Goal: Entertainment & Leisure: Browse casually

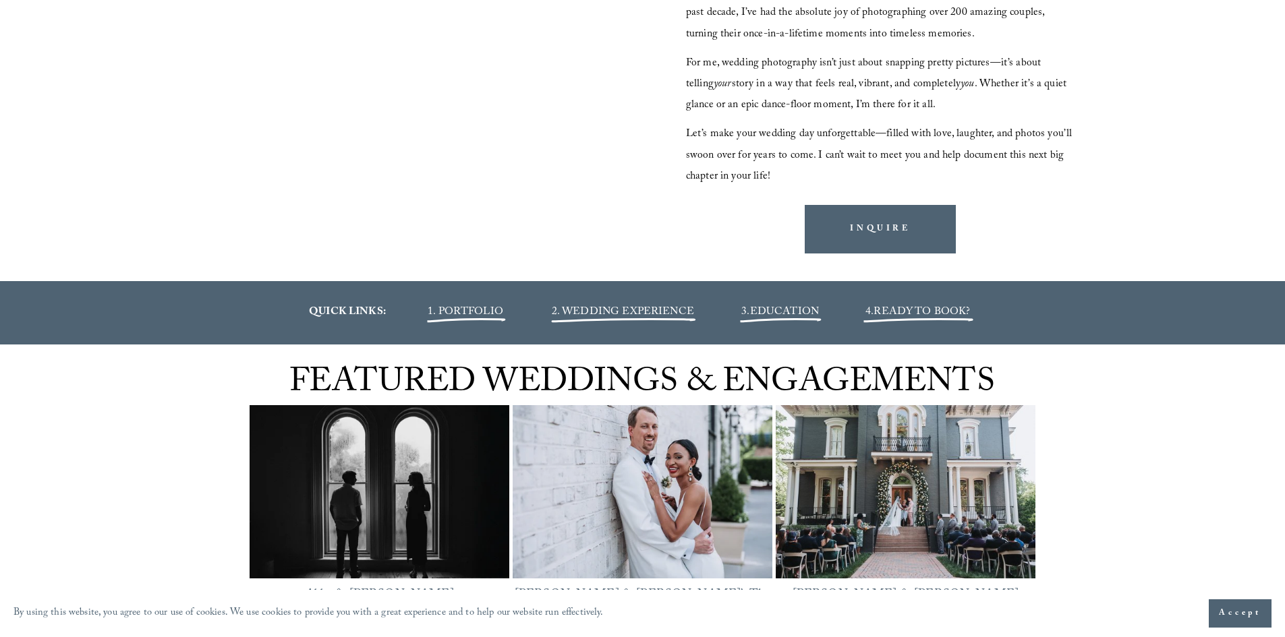
scroll to position [1686, 0]
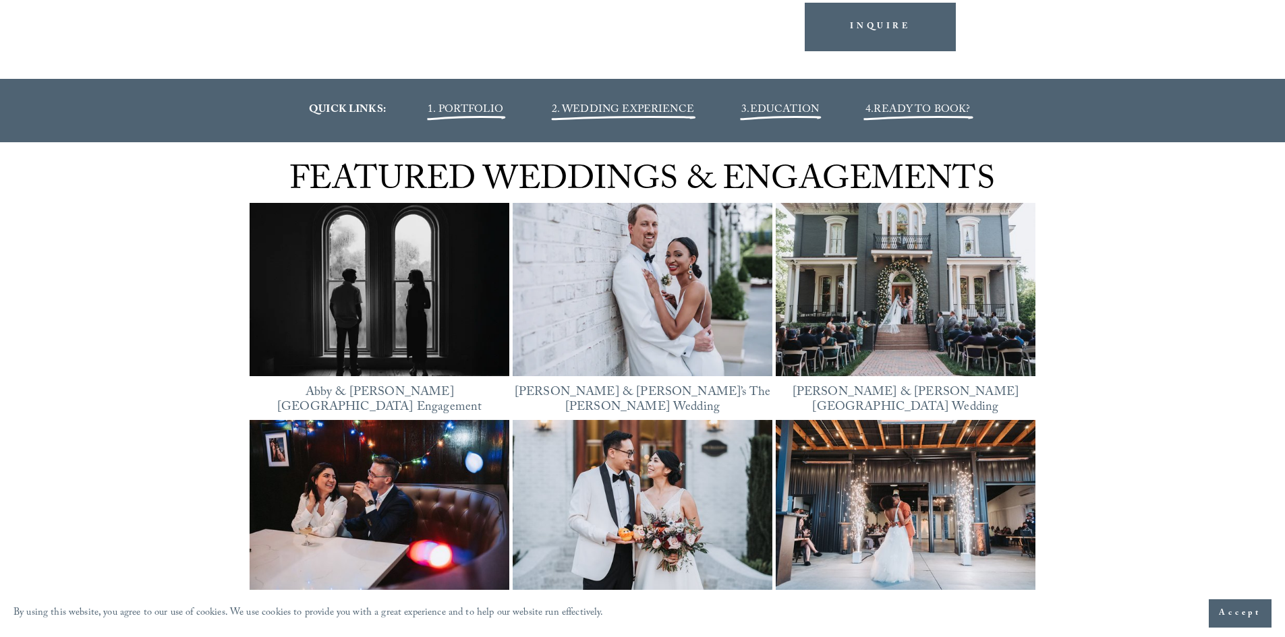
click at [376, 269] on img at bounding box center [380, 290] width 260 height 195
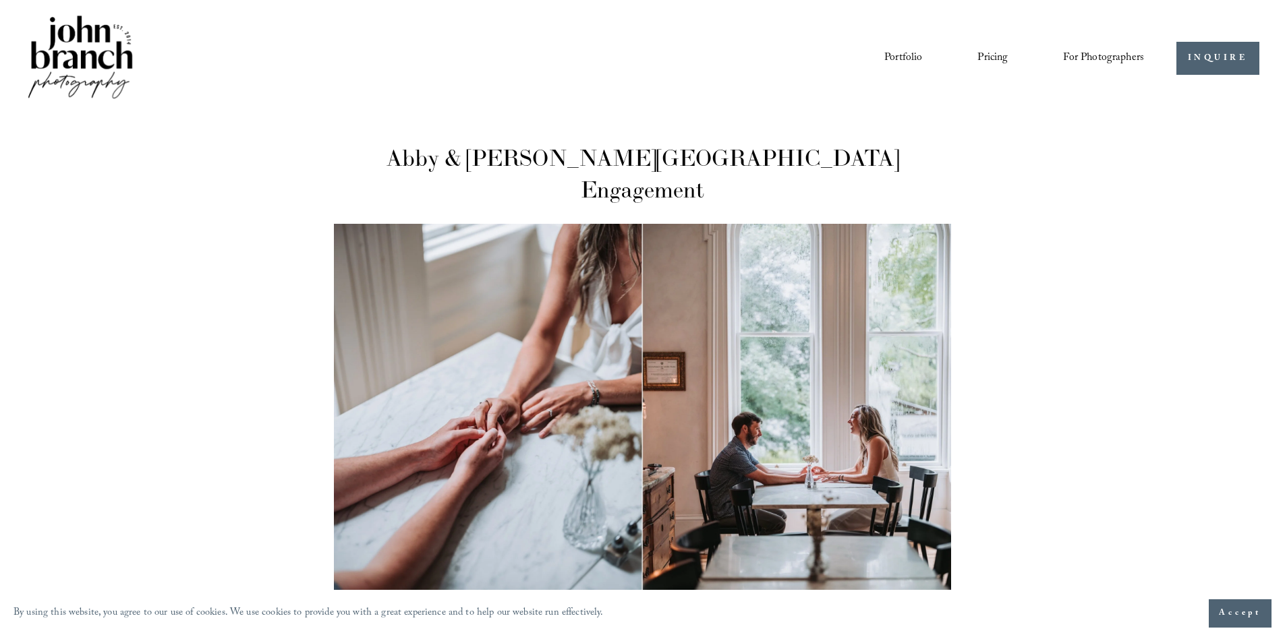
click at [24, 65] on div "Skip to Content Portfolio Pricing For Photographers Courses Blog" at bounding box center [642, 58] width 1285 height 117
click at [62, 36] on img at bounding box center [80, 58] width 109 height 91
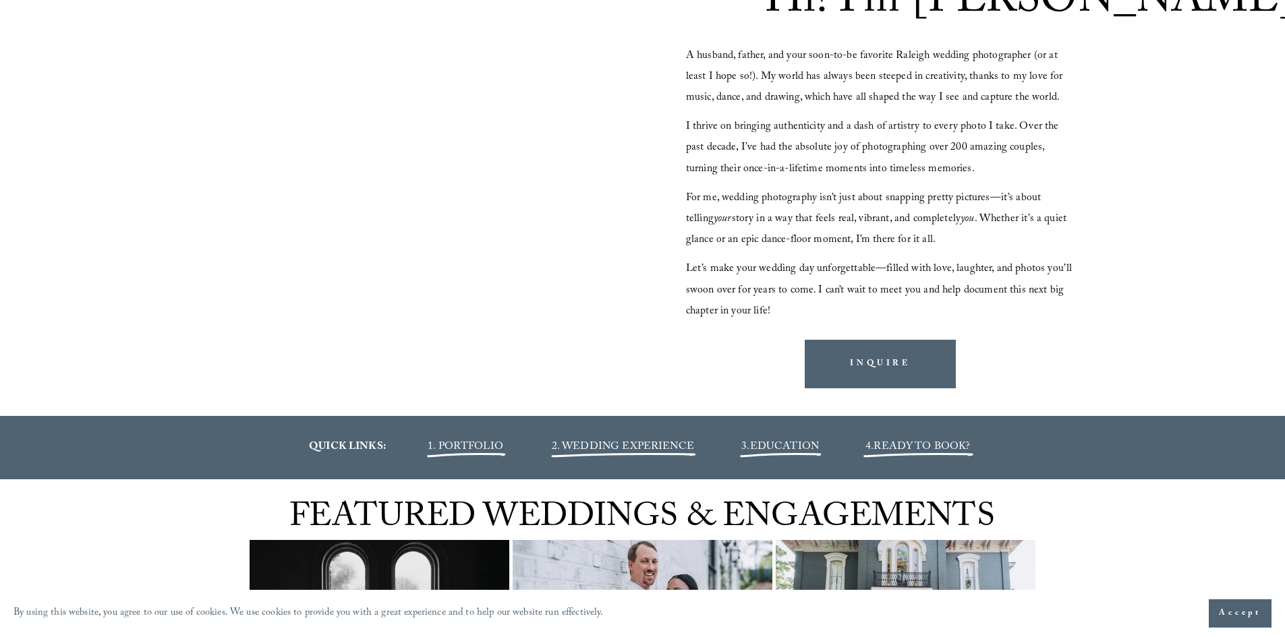
scroll to position [1753, 0]
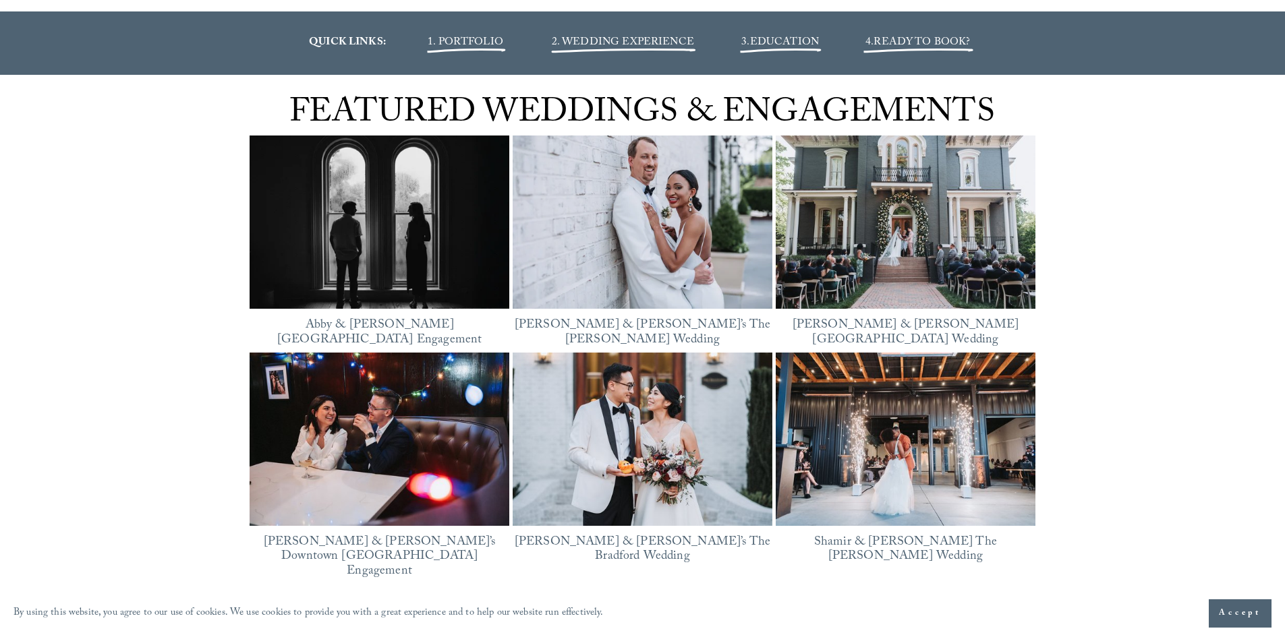
click at [409, 403] on img at bounding box center [380, 439] width 260 height 173
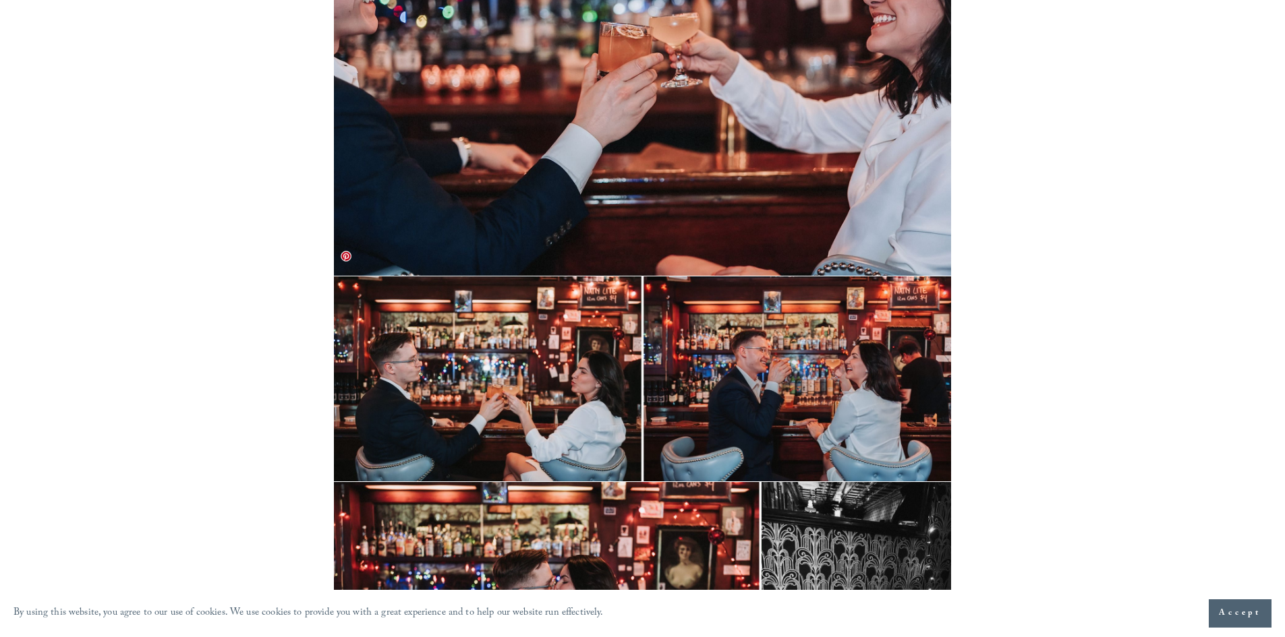
scroll to position [3439, 0]
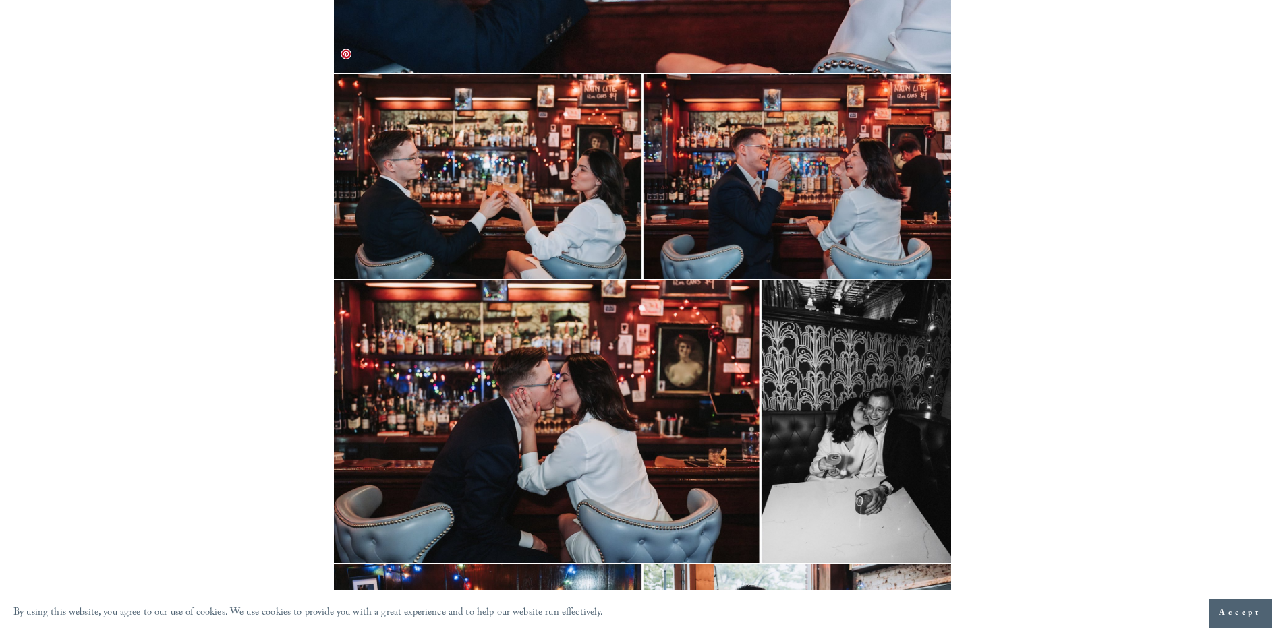
click at [539, 132] on img at bounding box center [642, 176] width 616 height 205
click at [487, 154] on img at bounding box center [642, 176] width 616 height 205
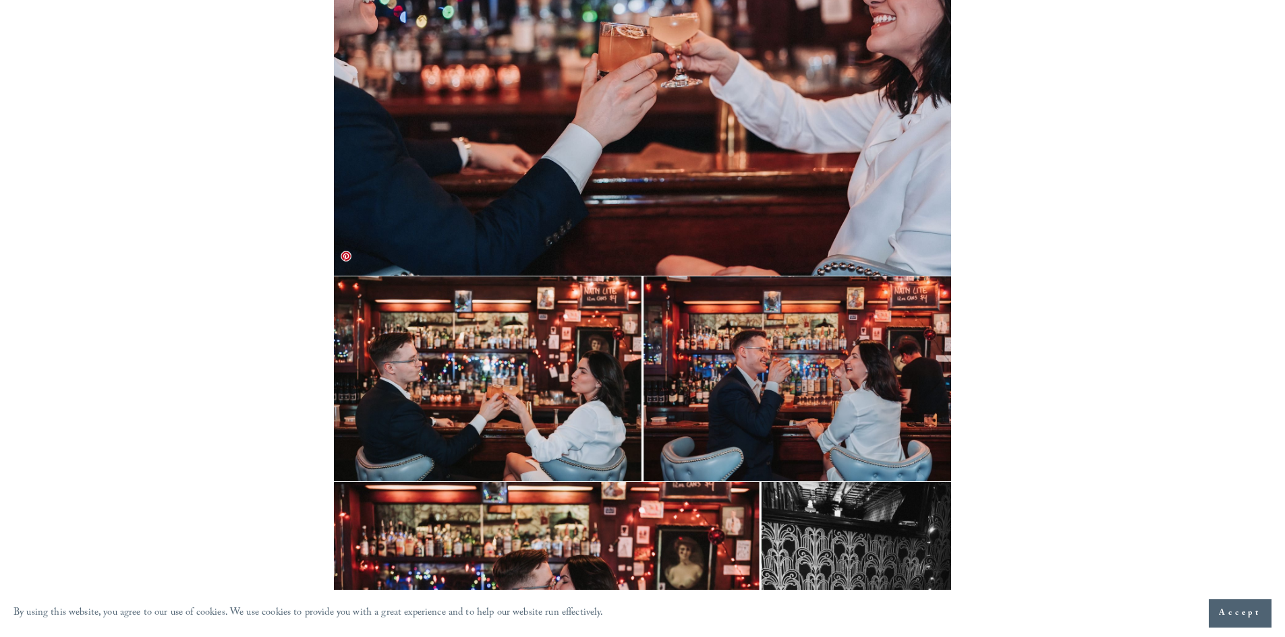
click at [369, 276] on img at bounding box center [642, 378] width 616 height 205
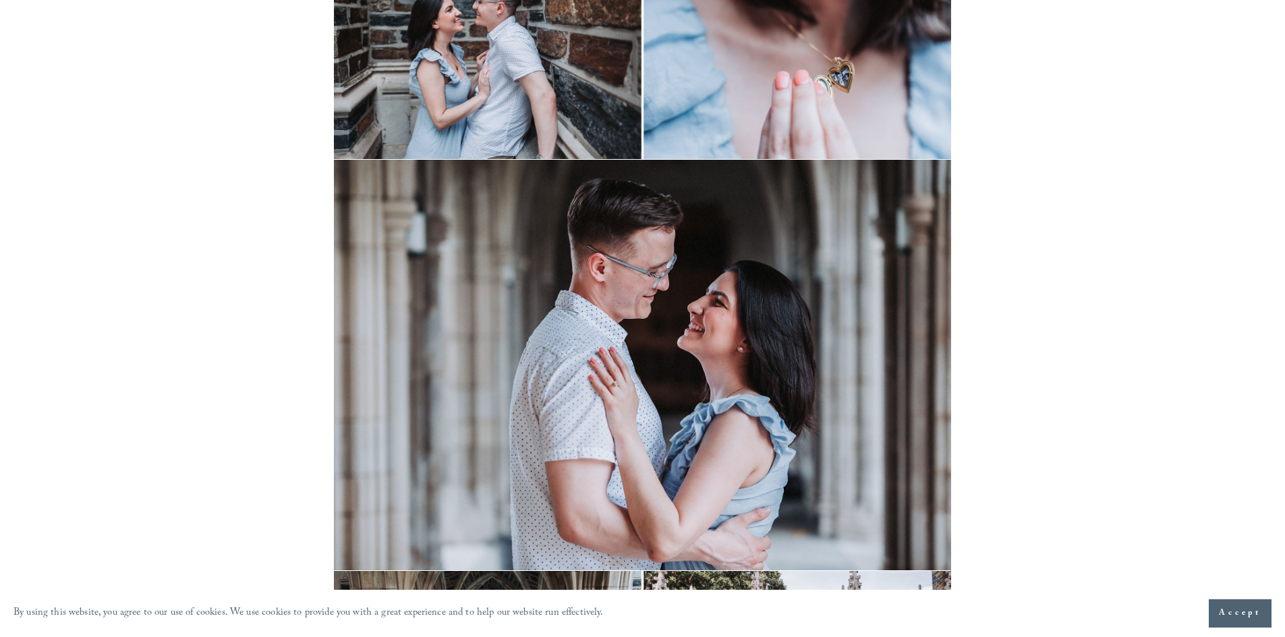
scroll to position [0, 0]
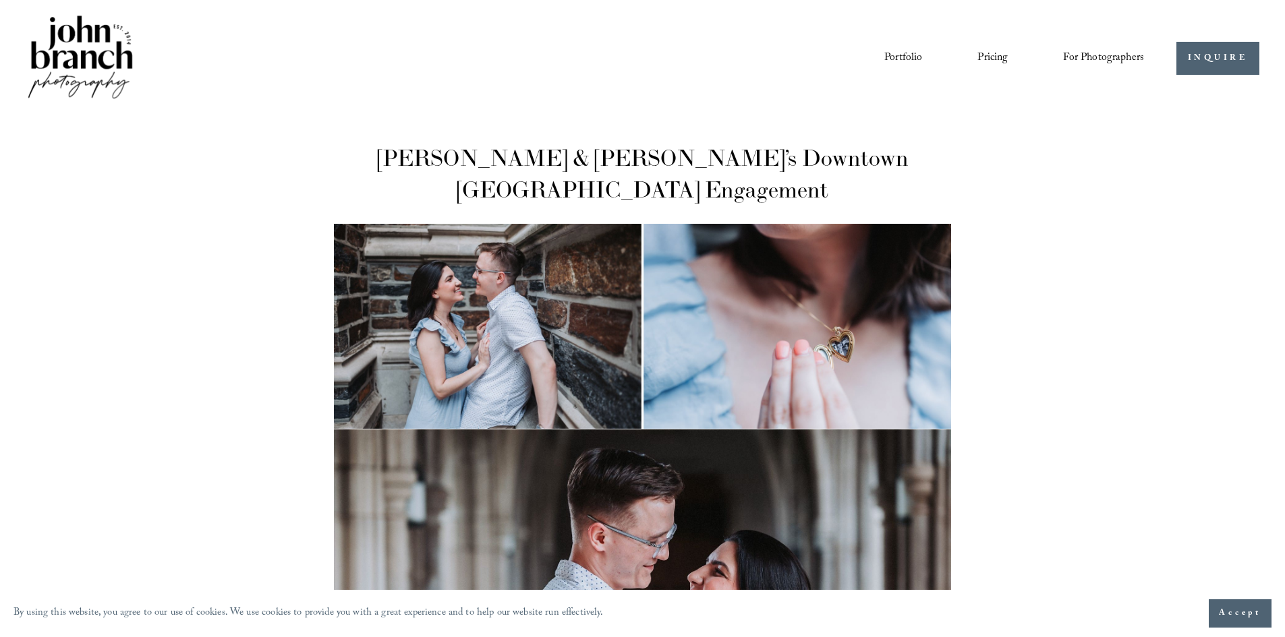
click at [93, 55] on img at bounding box center [80, 58] width 109 height 91
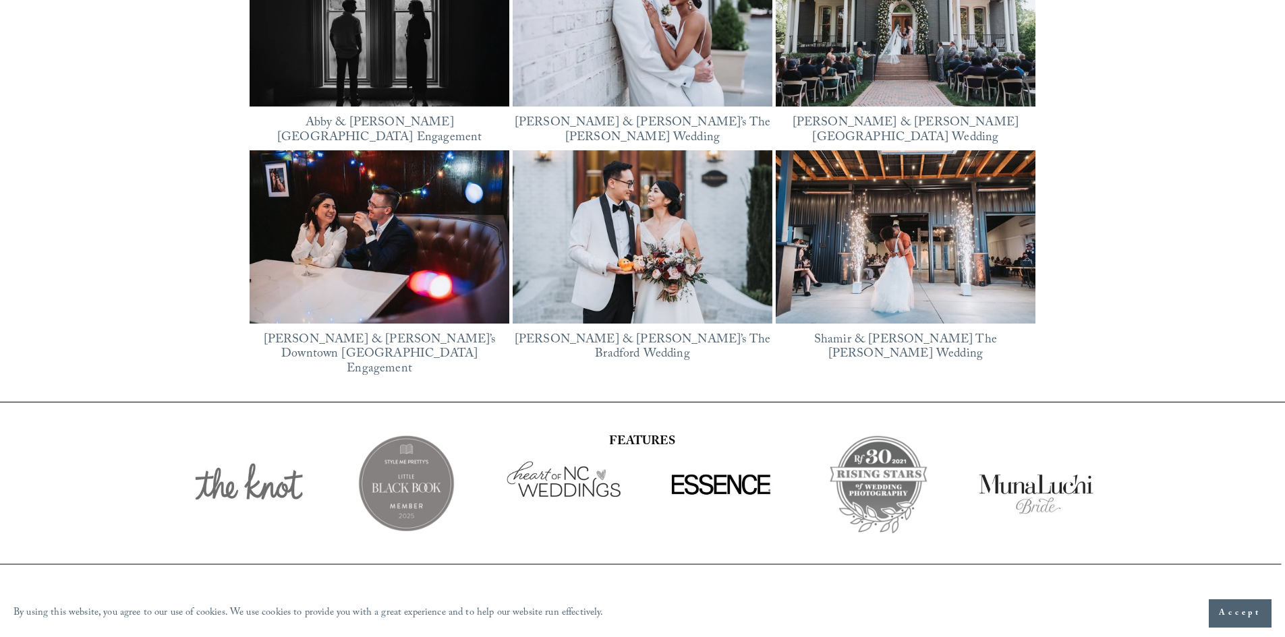
scroll to position [1753, 0]
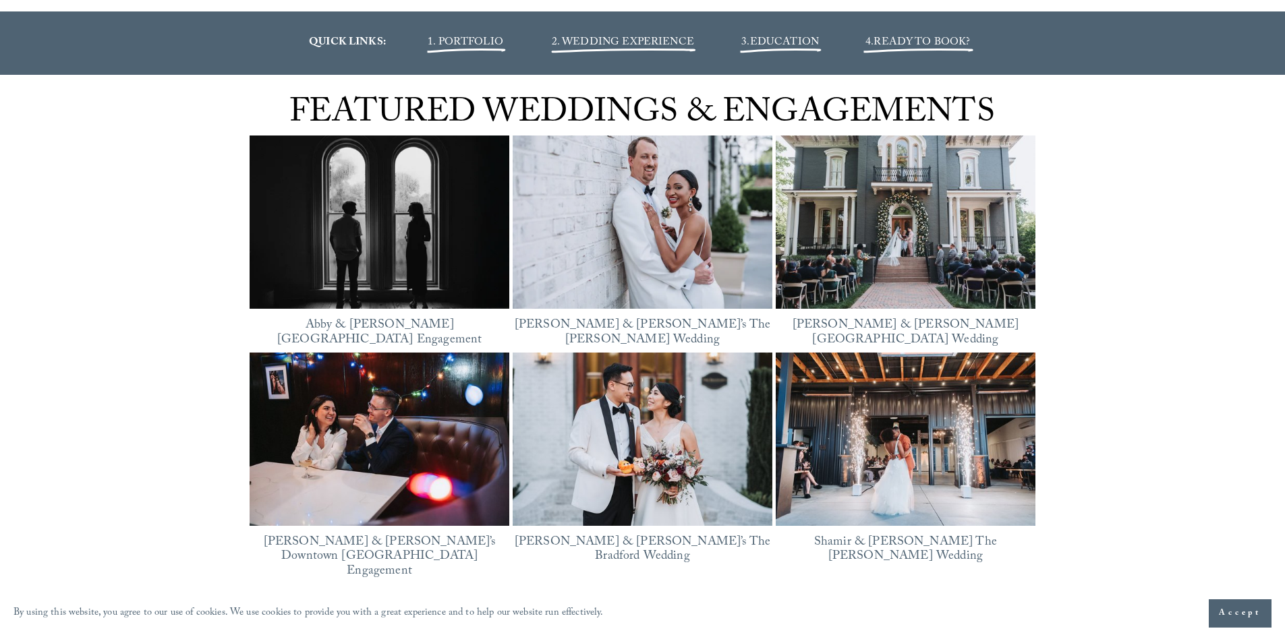
click at [905, 287] on img at bounding box center [906, 222] width 260 height 173
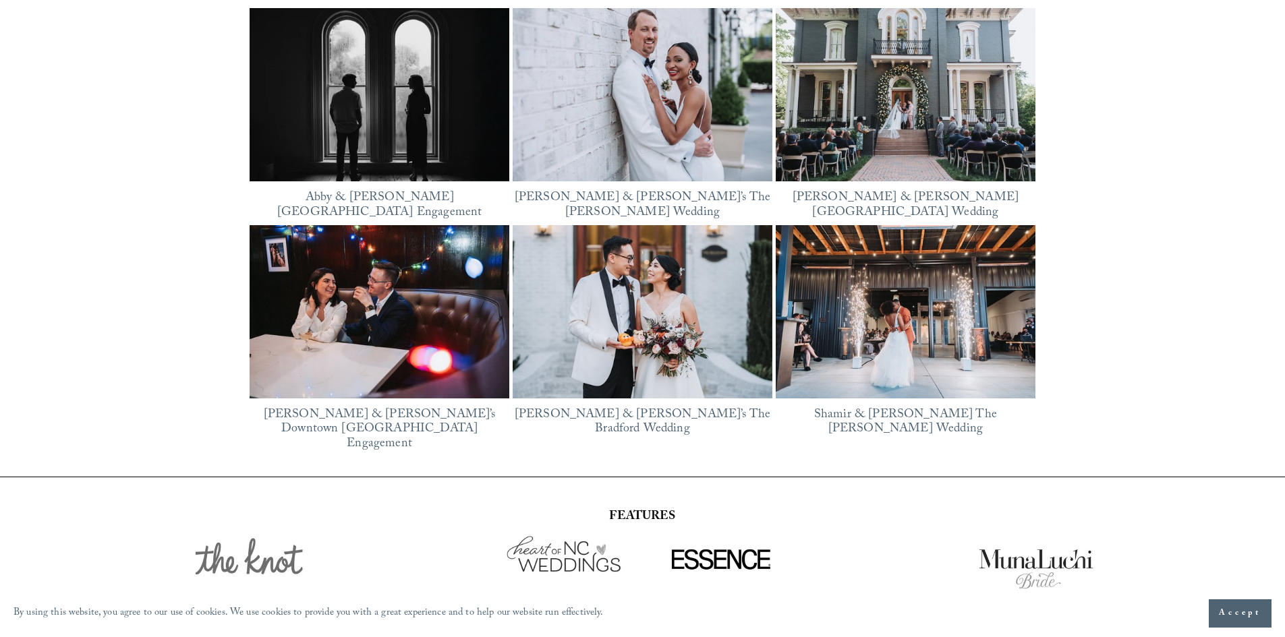
scroll to position [1813, 0]
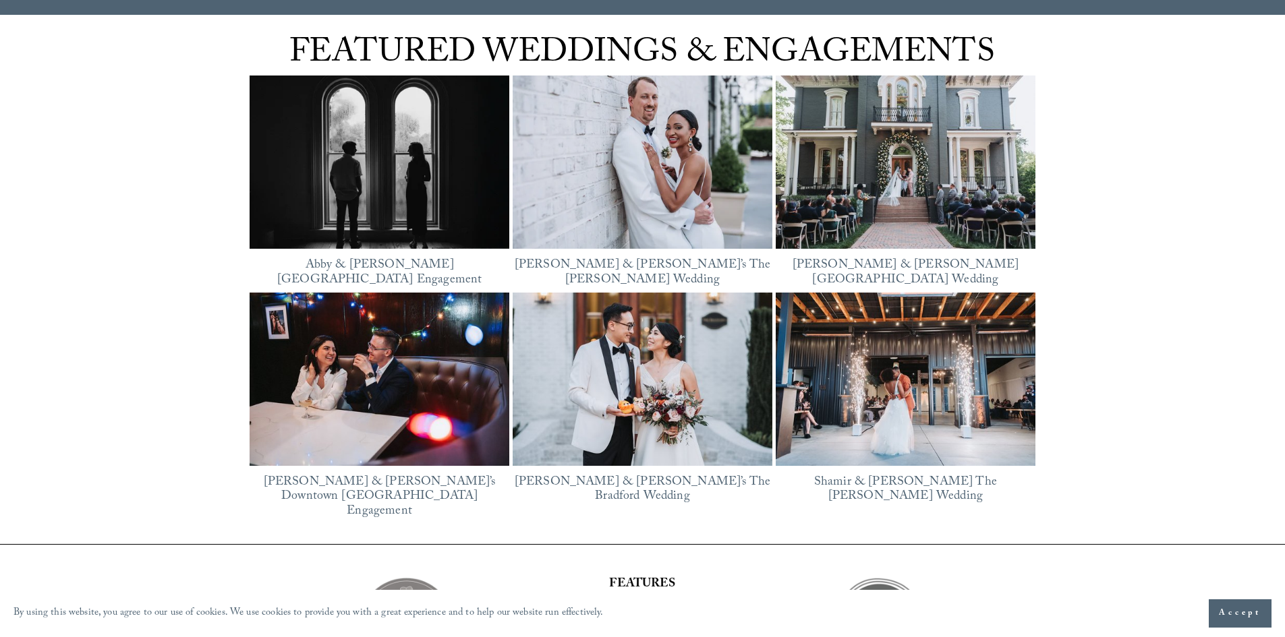
click at [697, 173] on img at bounding box center [643, 162] width 260 height 195
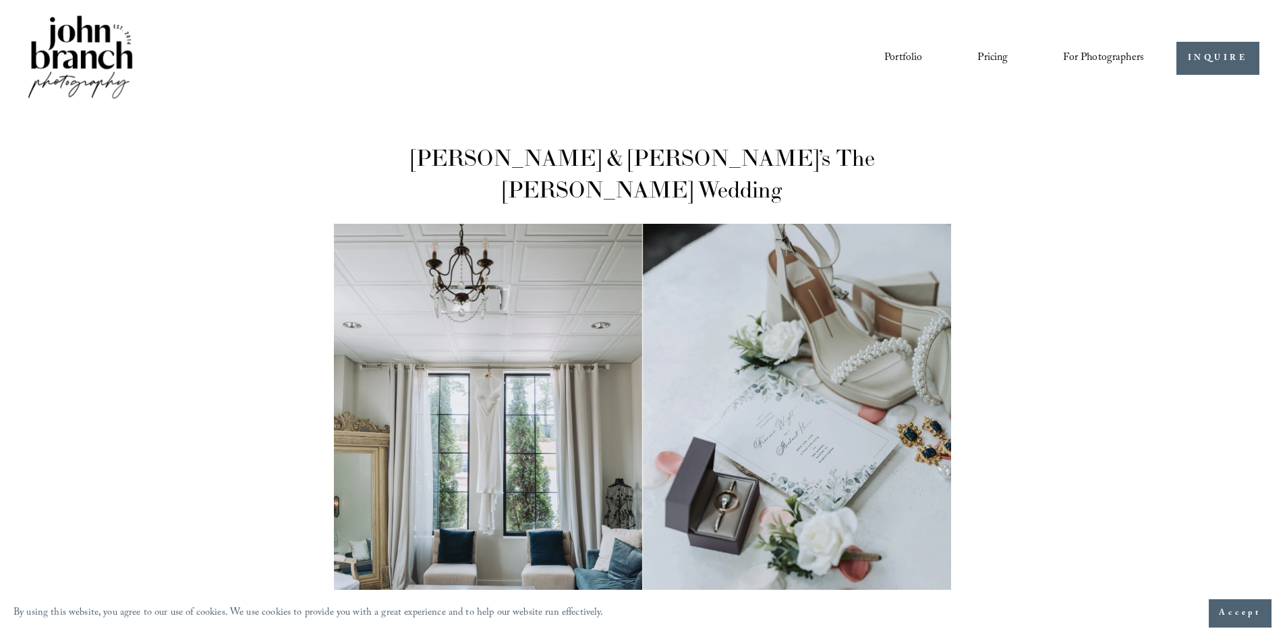
click at [115, 47] on img at bounding box center [80, 58] width 109 height 91
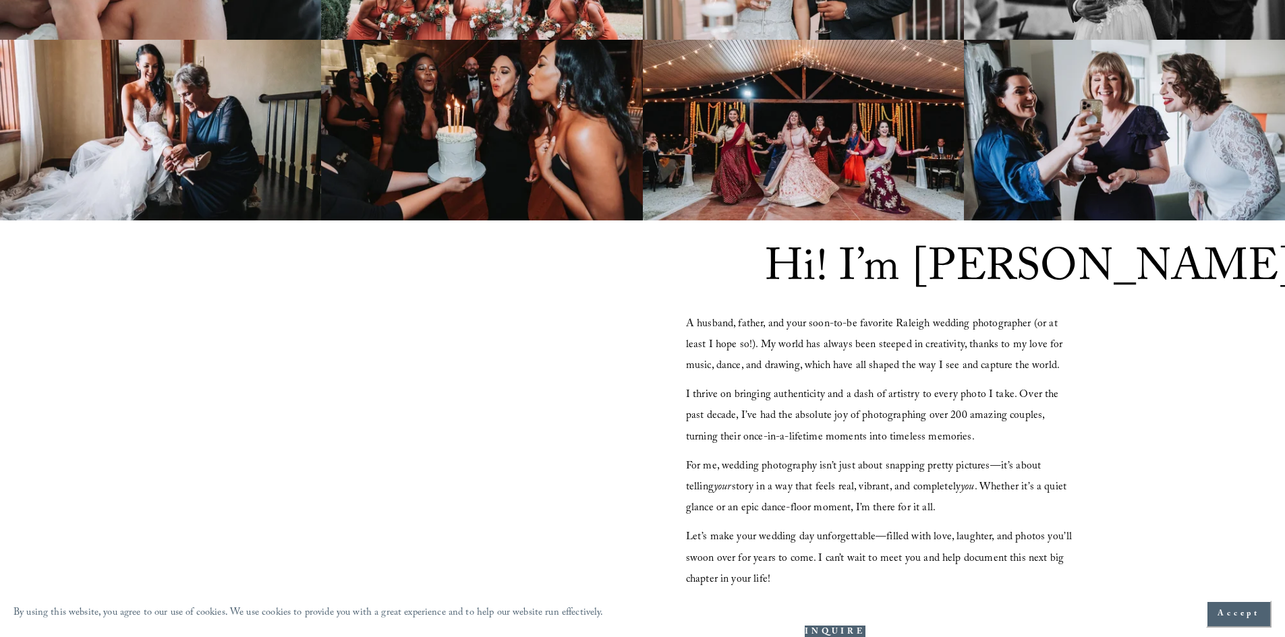
scroll to position [1146, 0]
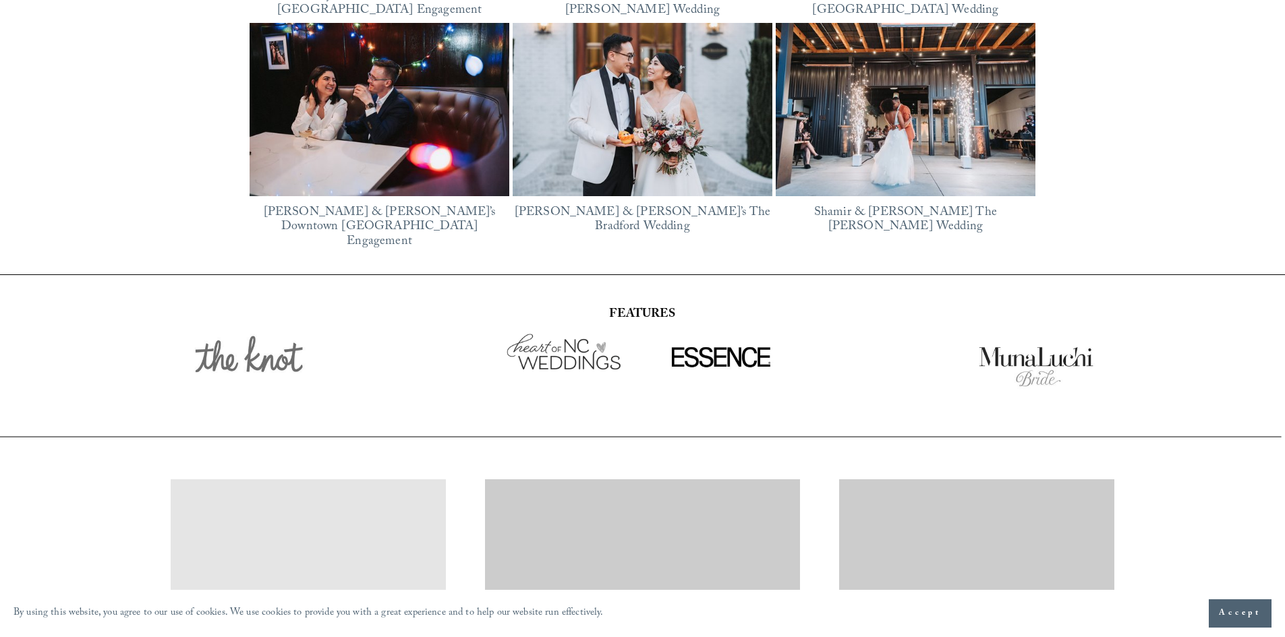
scroll to position [2218, 0]
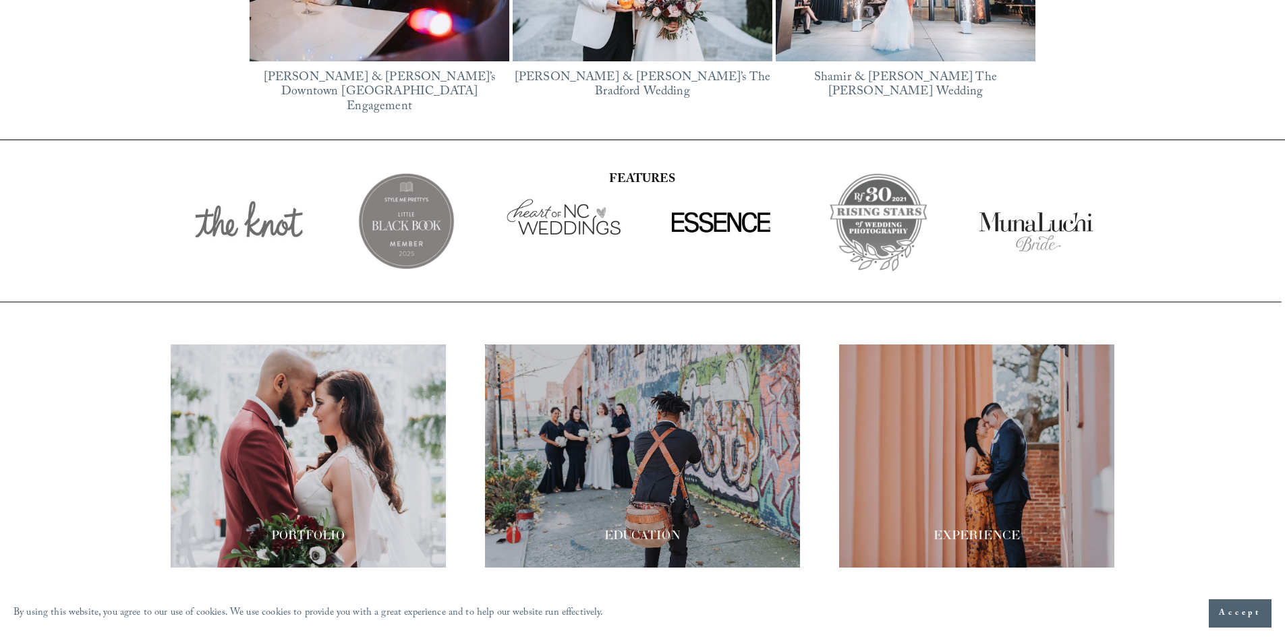
click at [377, 451] on div at bounding box center [308, 456] width 275 height 223
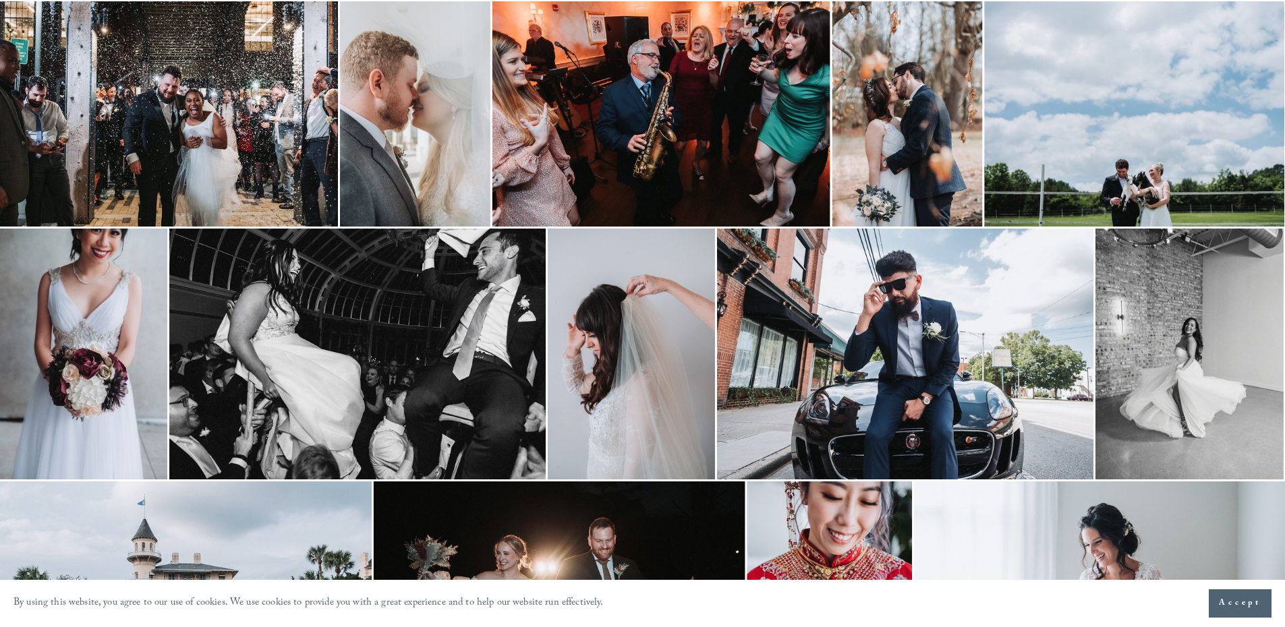
scroll to position [809, 0]
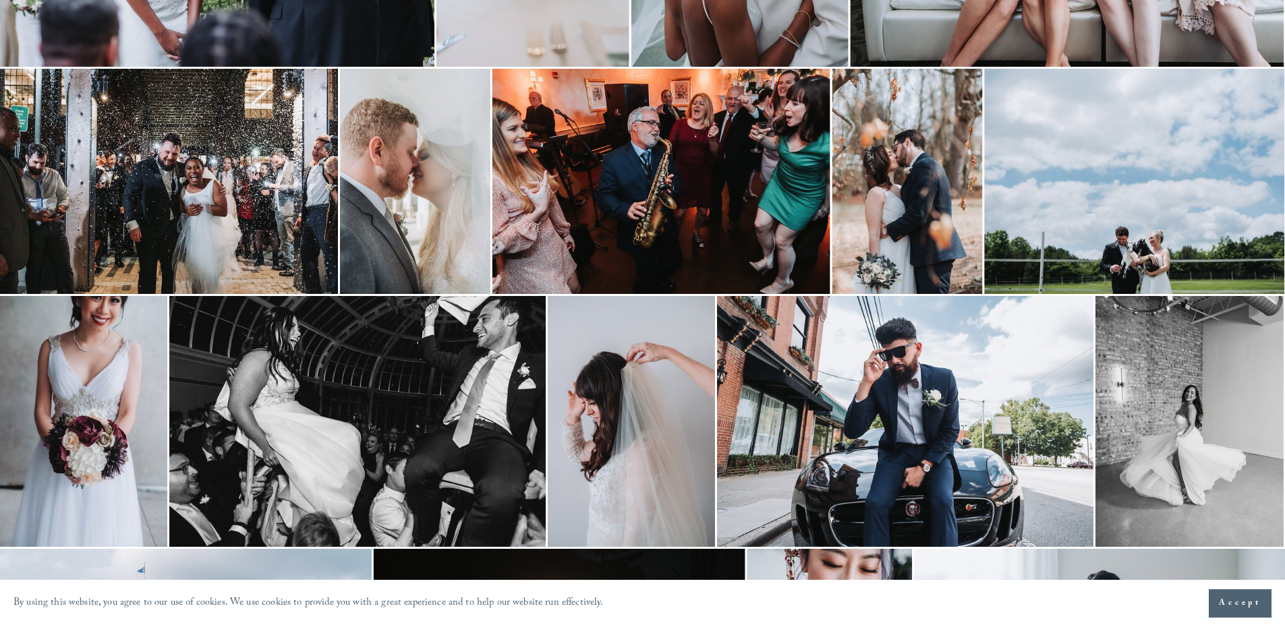
click at [728, 230] on img at bounding box center [661, 181] width 338 height 225
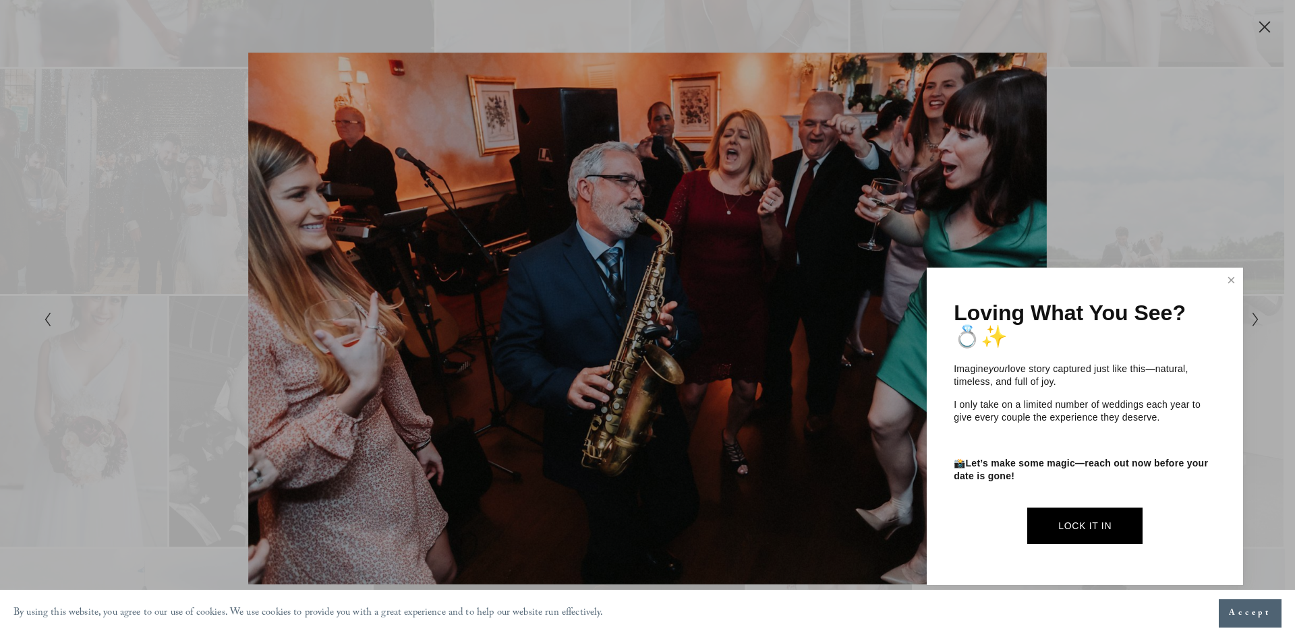
click at [1095, 196] on div at bounding box center [647, 318] width 1295 height 637
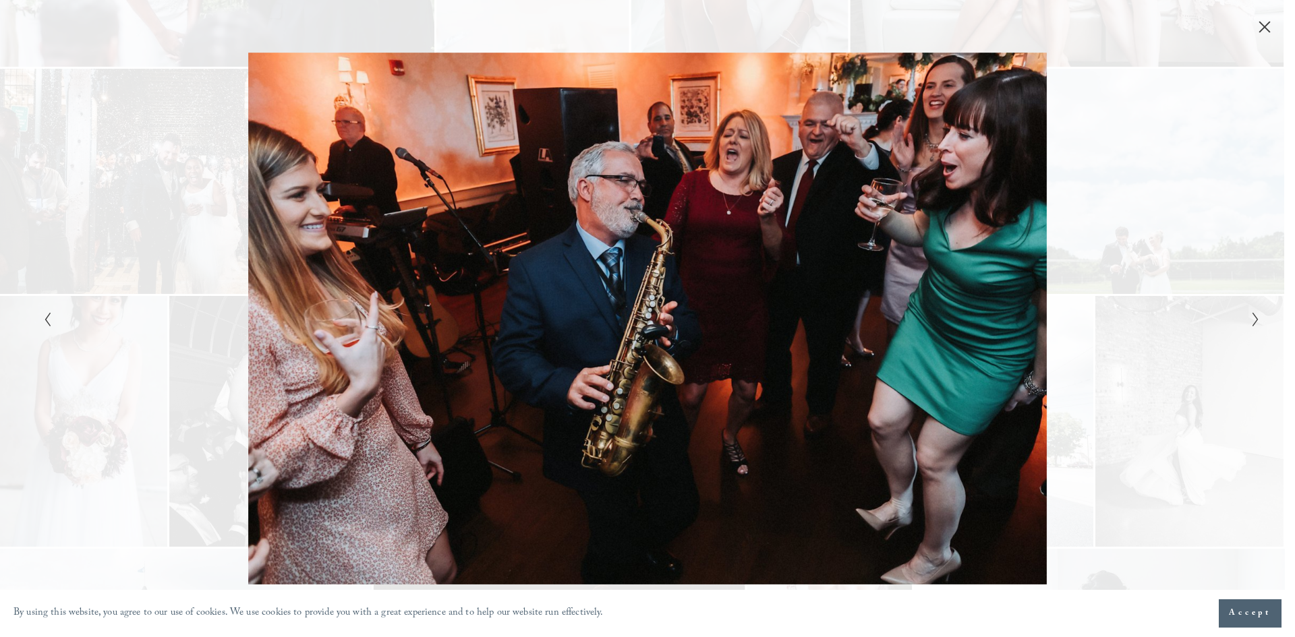
click at [1160, 244] on div "Gallery" at bounding box center [951, 319] width 608 height 533
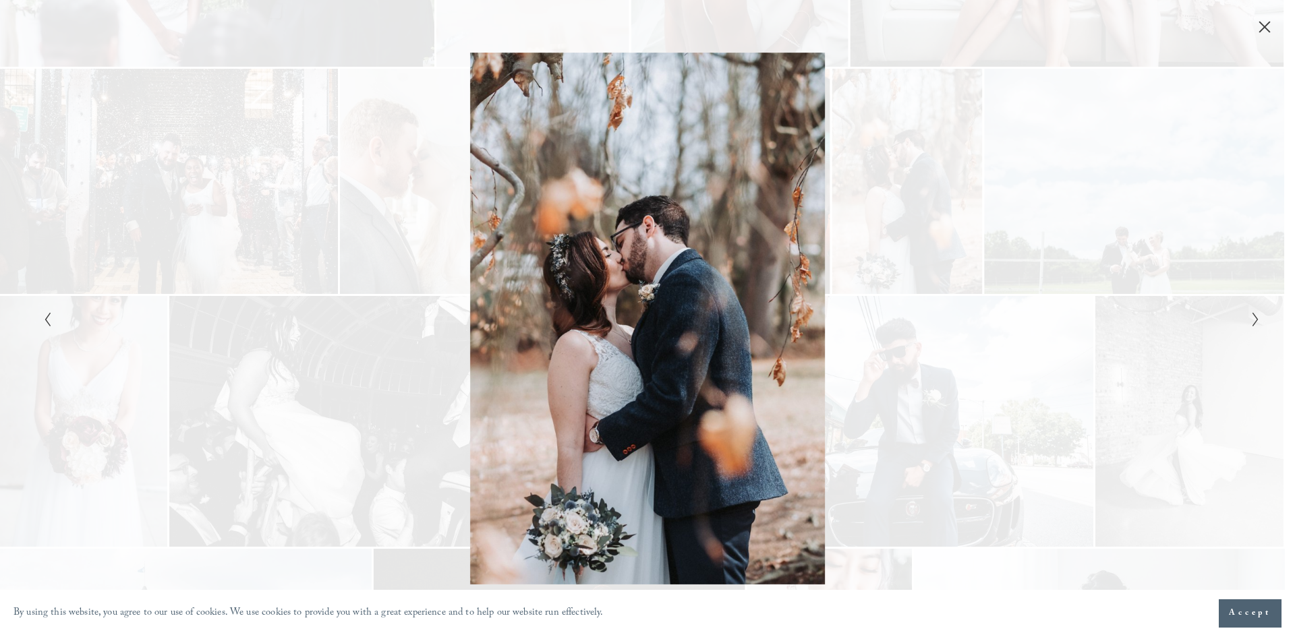
click at [1266, 28] on icon "Close" at bounding box center [1264, 27] width 11 height 11
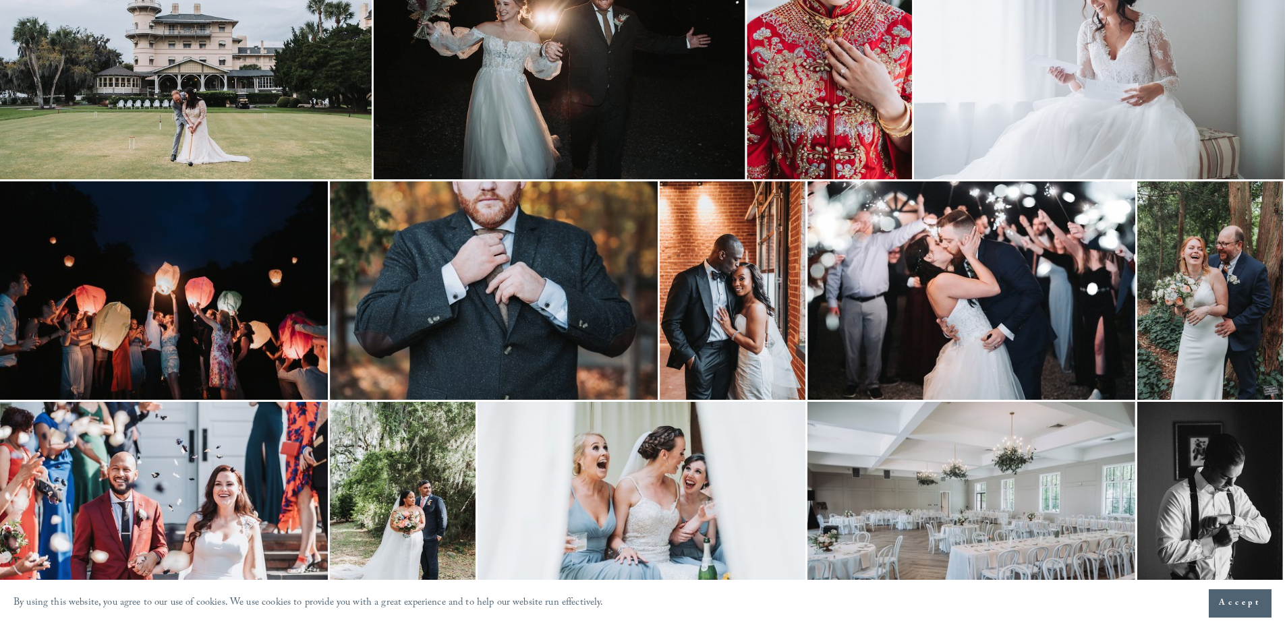
scroll to position [1629, 0]
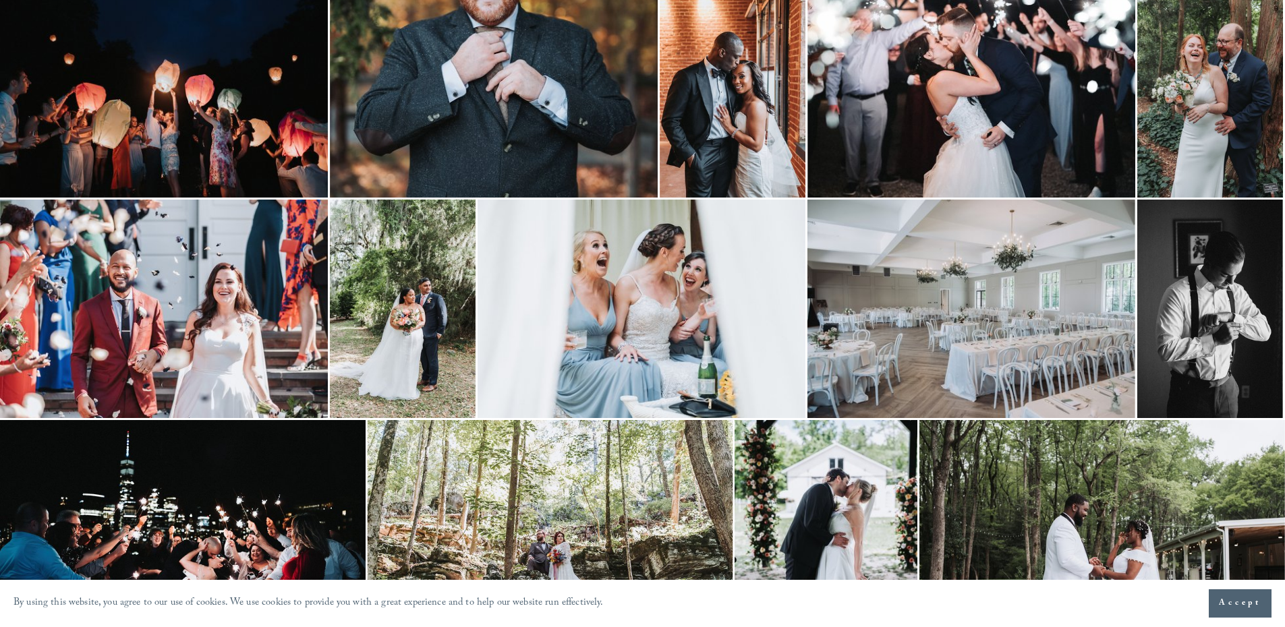
click at [718, 354] on img at bounding box center [641, 309] width 328 height 218
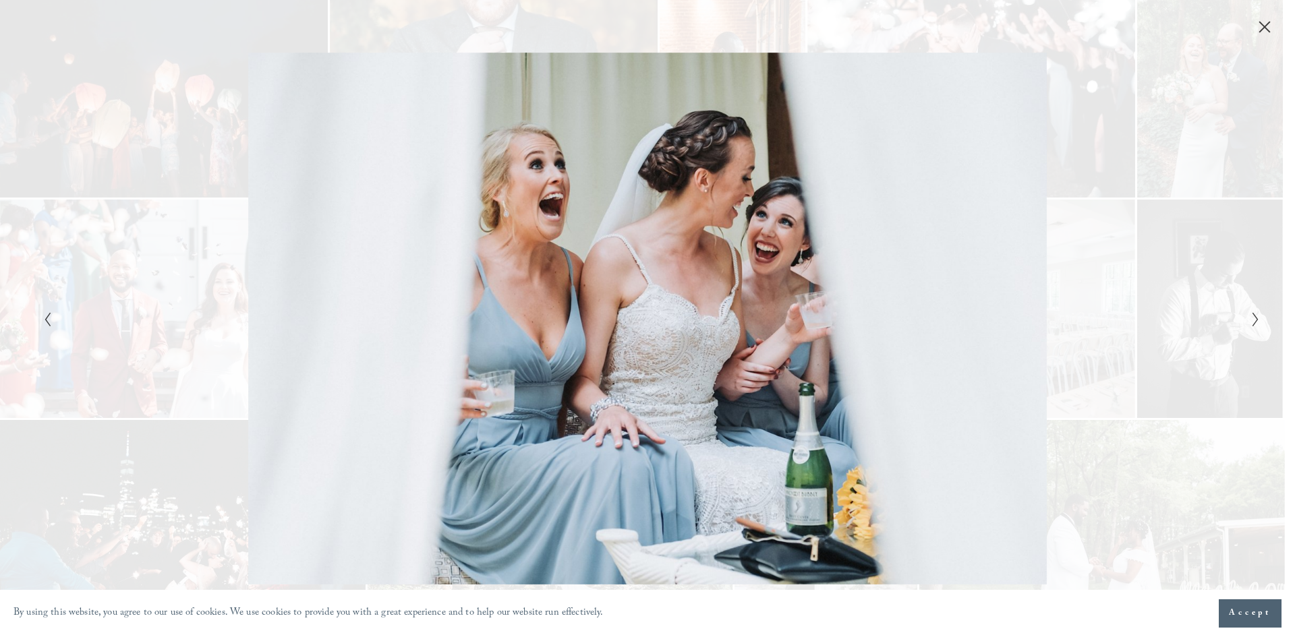
click at [1258, 21] on icon "Close" at bounding box center [1264, 26] width 13 height 13
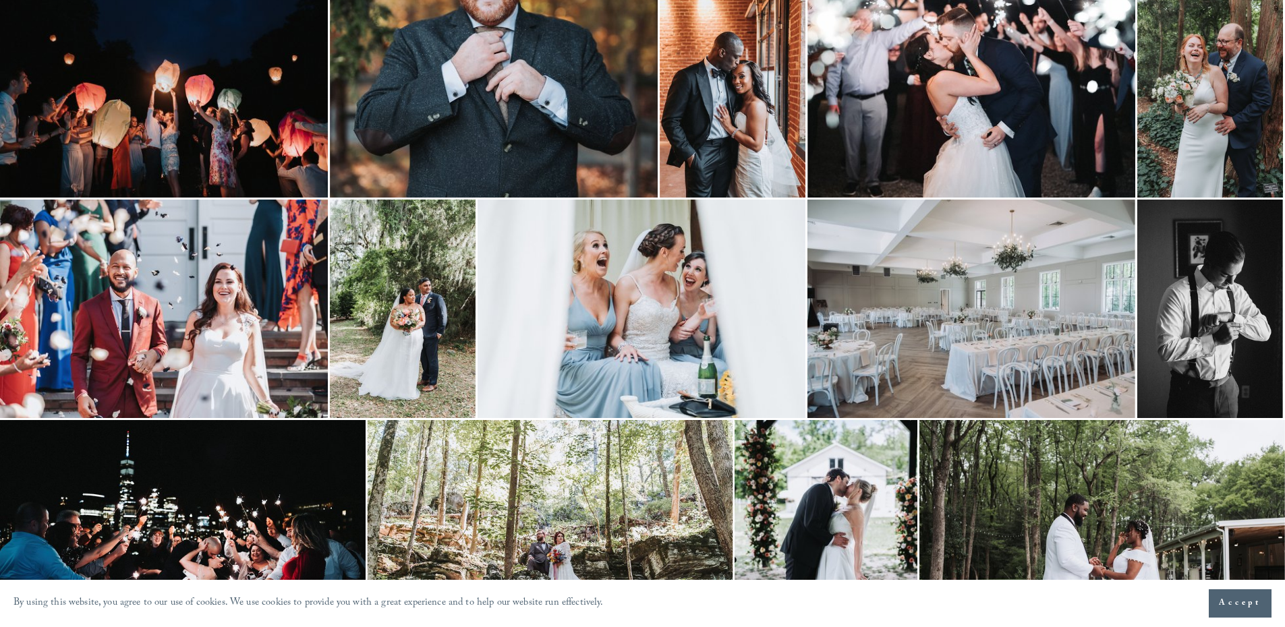
scroll to position [1831, 0]
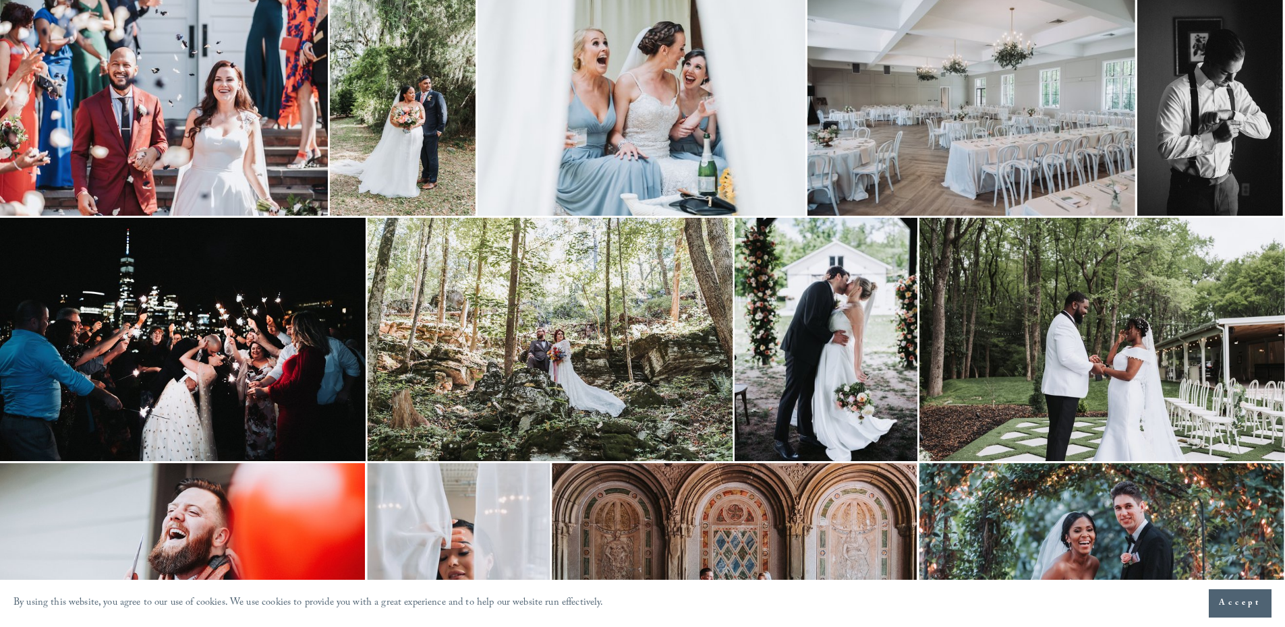
click at [504, 281] on img at bounding box center [551, 339] width 366 height 243
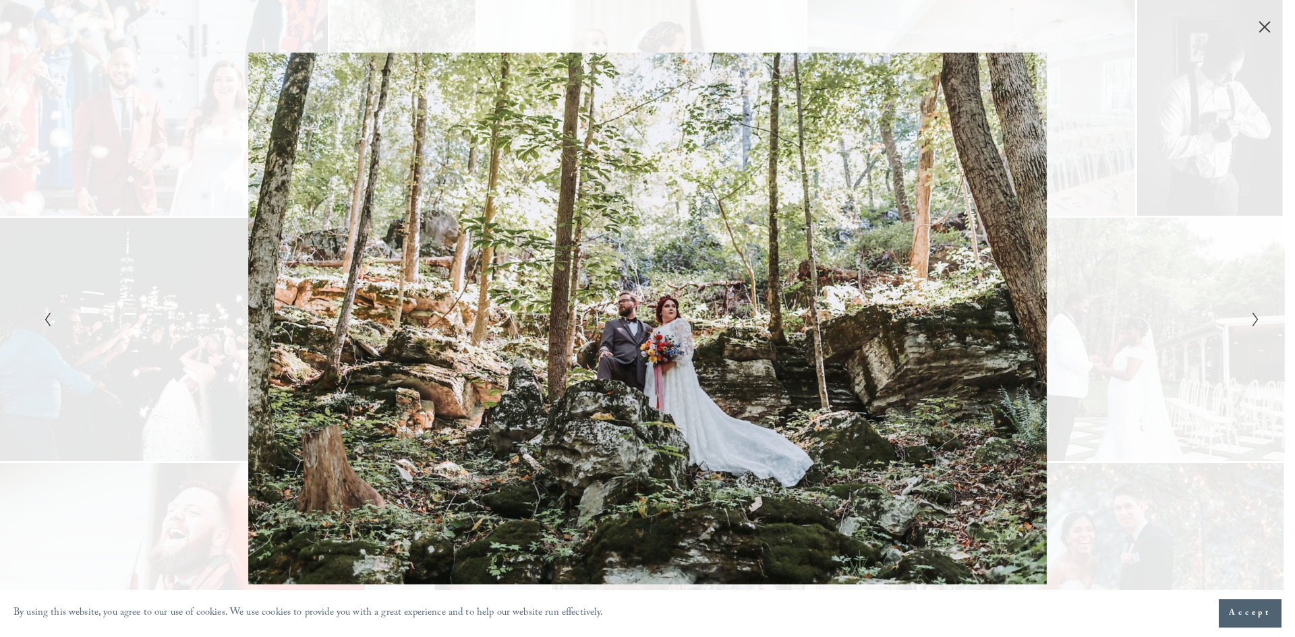
click at [1264, 20] on button "Close" at bounding box center [1265, 27] width 22 height 15
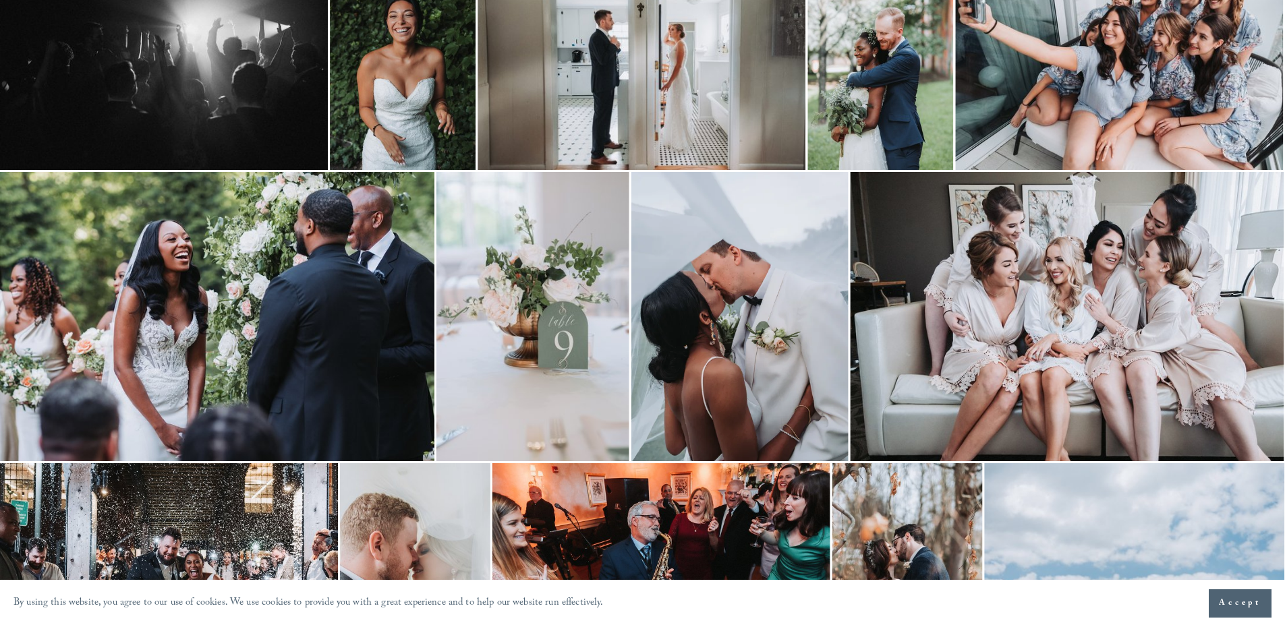
scroll to position [280, 0]
